Goal: Navigation & Orientation: Find specific page/section

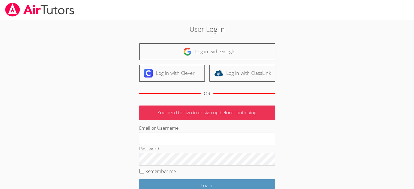
type input "[EMAIL_ADDRESS][DOMAIN_NAME]"
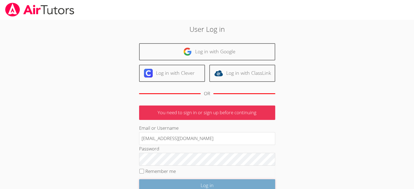
click at [247, 188] on input "Log in" at bounding box center [207, 185] width 136 height 13
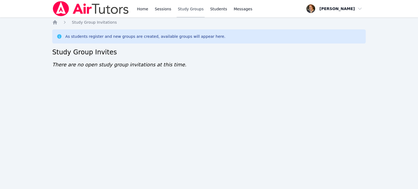
click at [186, 11] on link "Study Groups" at bounding box center [191, 8] width 28 height 17
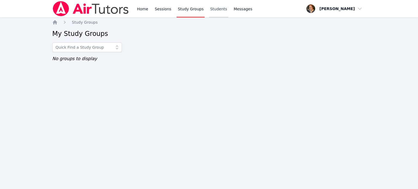
click at [216, 10] on link "Students" at bounding box center [218, 8] width 19 height 17
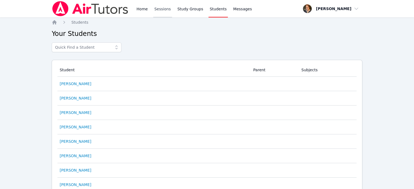
click at [159, 12] on link "Sessions" at bounding box center [162, 8] width 19 height 17
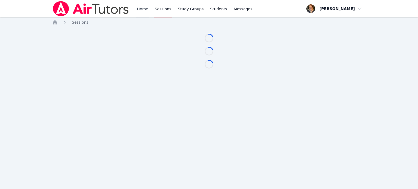
click at [139, 9] on link "Home" at bounding box center [142, 8] width 13 height 17
click at [360, 9] on span "button" at bounding box center [334, 9] width 59 height 12
click at [373, 85] on div "Home Sessions Study Groups Students Messages Open user menu Ellen Grod Profile …" at bounding box center [209, 94] width 418 height 189
click at [53, 24] on icon "Breadcrumb" at bounding box center [55, 22] width 4 height 4
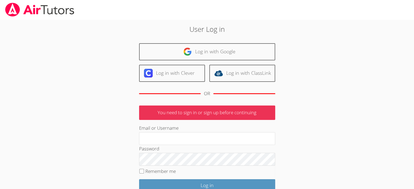
type input "[EMAIL_ADDRESS][DOMAIN_NAME]"
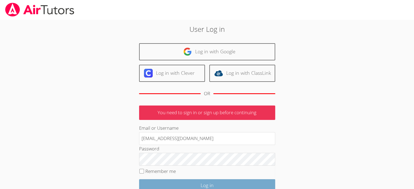
click at [242, 186] on input "Log in" at bounding box center [207, 185] width 136 height 13
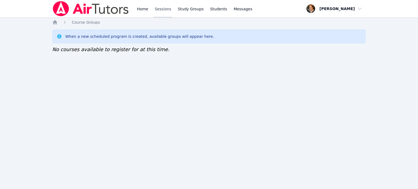
click at [159, 10] on link "Sessions" at bounding box center [163, 8] width 19 height 17
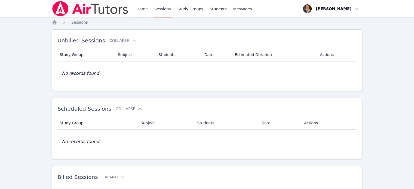
click at [142, 10] on link "Home" at bounding box center [141, 8] width 13 height 17
